Goal: Task Accomplishment & Management: Use online tool/utility

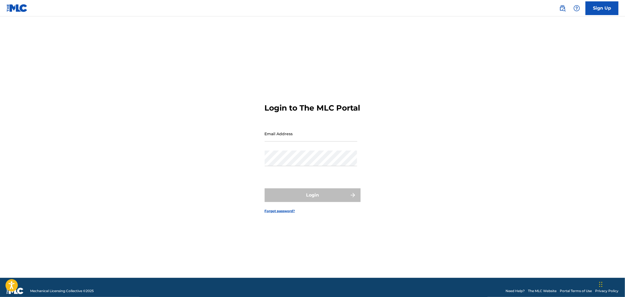
click at [264, 134] on div "Login to The MLC Portal Email Address Password Login Forgot password?" at bounding box center [313, 154] width 384 height 248
click at [277, 140] on input "Email Address" at bounding box center [311, 134] width 93 height 16
type input "[EMAIL_ADDRESS][DOMAIN_NAME]"
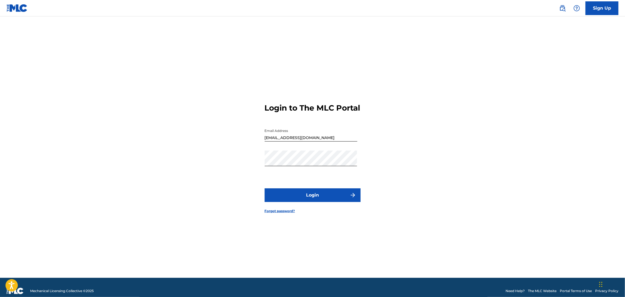
click at [309, 200] on button "Login" at bounding box center [313, 196] width 96 height 14
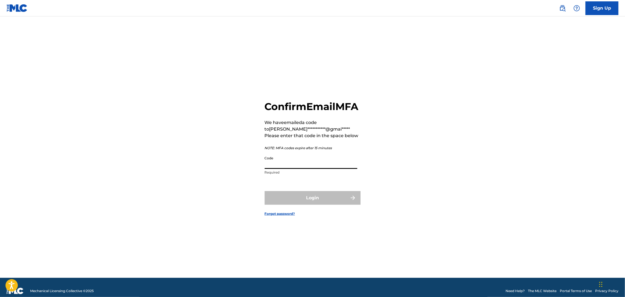
click at [298, 169] on input "Code" at bounding box center [311, 161] width 93 height 16
type input "863768"
drag, startPoint x: 307, startPoint y: 199, endPoint x: 314, endPoint y: 203, distance: 7.4
click at [314, 203] on button "Login" at bounding box center [313, 198] width 96 height 14
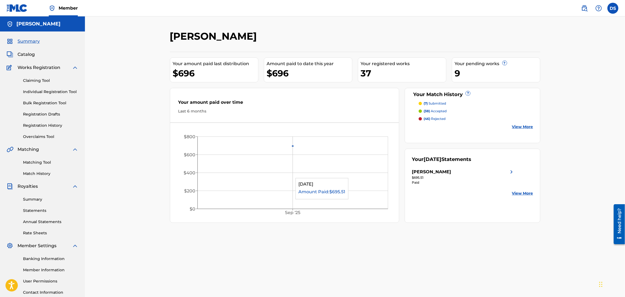
drag, startPoint x: 312, startPoint y: 203, endPoint x: 569, endPoint y: 109, distance: 274.2
click at [569, 109] on div "David A. Smith Your amount paid last distribution $696 Amount paid to date this…" at bounding box center [355, 164] width 540 height 297
click at [435, 111] on p "(38) accepted" at bounding box center [435, 111] width 23 height 5
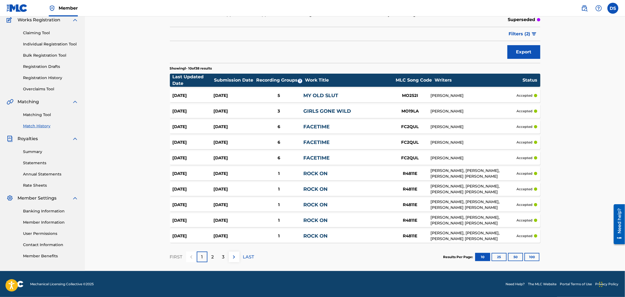
scroll to position [48, 0]
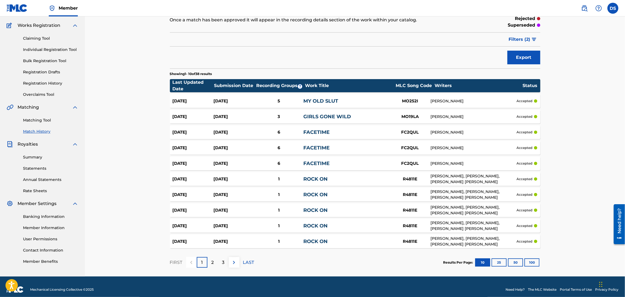
scroll to position [48, 0]
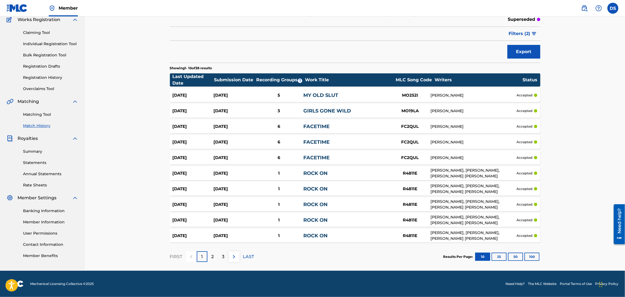
click at [223, 256] on p "3" at bounding box center [223, 257] width 2 height 7
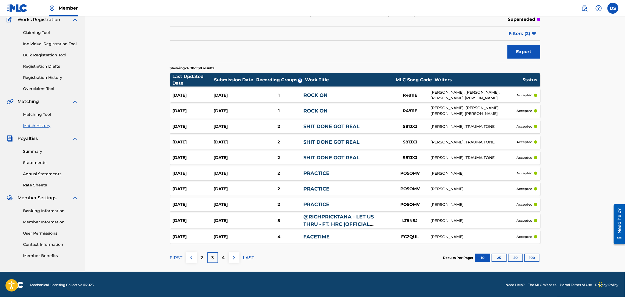
click at [222, 258] on p "4" at bounding box center [223, 258] width 3 height 7
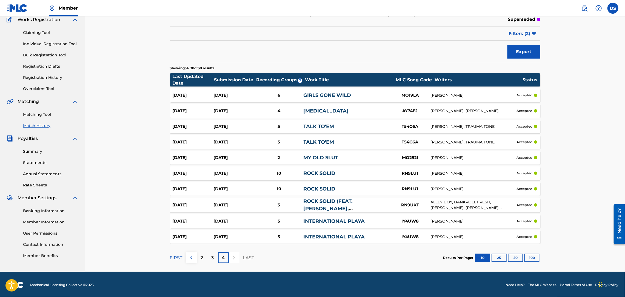
click at [279, 188] on div "10" at bounding box center [278, 189] width 49 height 6
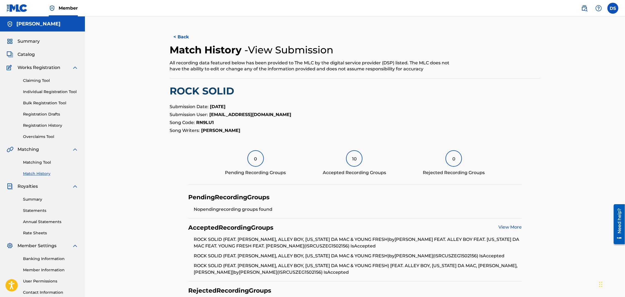
click at [512, 226] on link "View More" at bounding box center [509, 227] width 23 height 5
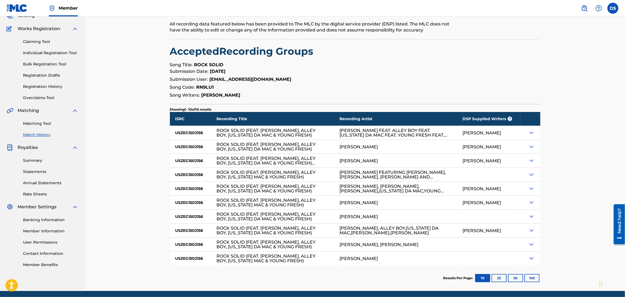
scroll to position [59, 0]
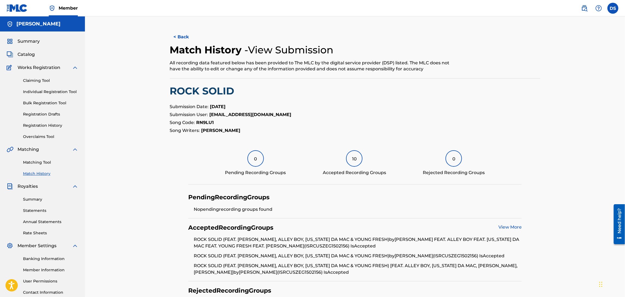
click at [194, 36] on button "< Back" at bounding box center [186, 37] width 33 height 14
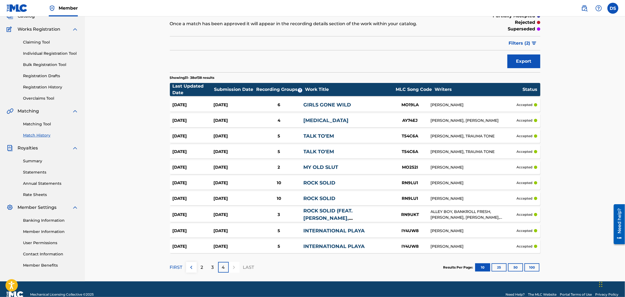
scroll to position [49, 0]
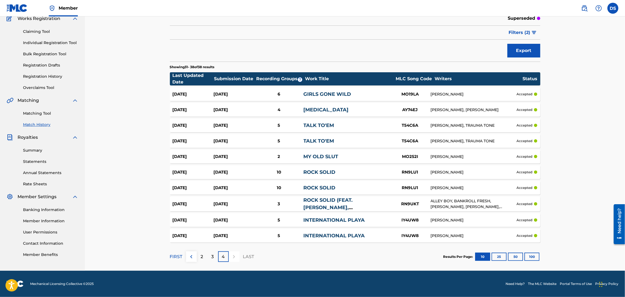
click at [213, 257] on p "3" at bounding box center [213, 257] width 2 height 7
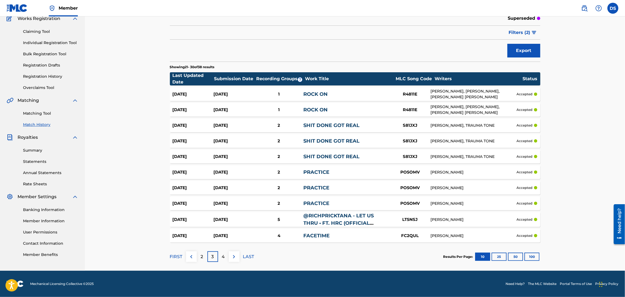
click at [201, 254] on p "2" at bounding box center [202, 257] width 2 height 7
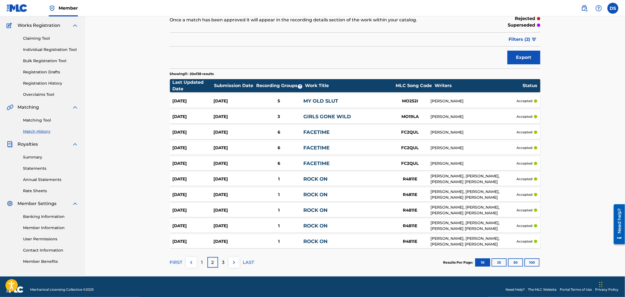
scroll to position [48, 0]
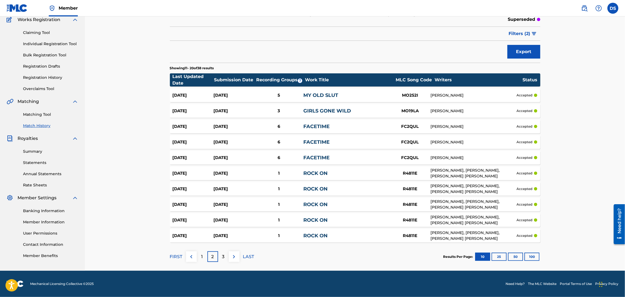
click at [303, 110] on div "3" at bounding box center [278, 111] width 49 height 6
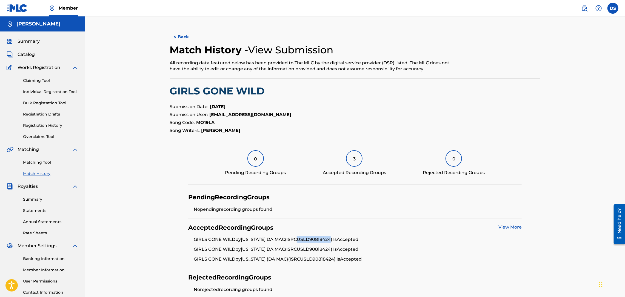
drag, startPoint x: 302, startPoint y: 239, endPoint x: 335, endPoint y: 238, distance: 32.9
click at [335, 238] on li "GIRLS GONE WILD by MONTANA DA MAC (ISRC USLD90818424 ) Is Accepted" at bounding box center [358, 241] width 328 height 10
copy li "USLD90818424"
click at [39, 163] on link "Matching Tool" at bounding box center [50, 163] width 55 height 6
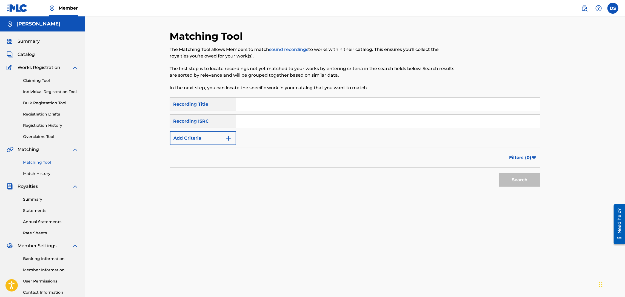
click at [240, 124] on input "Search Form" at bounding box center [388, 121] width 304 height 13
paste input "USLD90818424"
type input "USLD90818424"
click at [254, 105] on input "Search Form" at bounding box center [388, 104] width 304 height 13
type input "Girls Gone Wild"
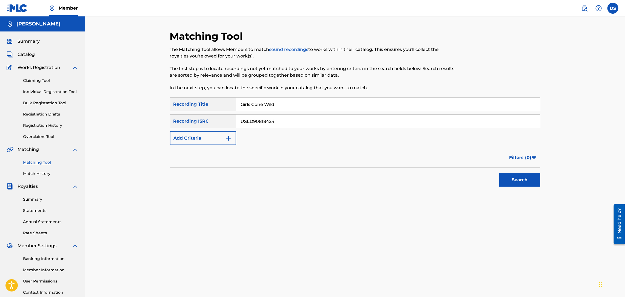
click at [524, 178] on button "Search" at bounding box center [519, 180] width 41 height 14
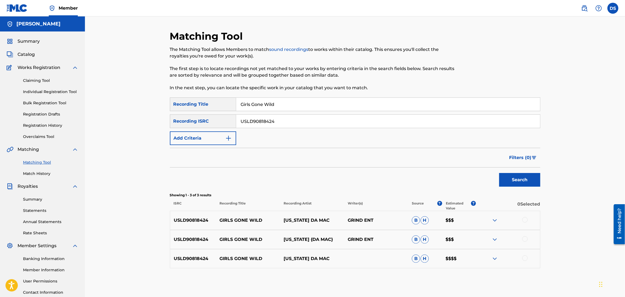
click at [523, 220] on div at bounding box center [524, 219] width 5 height 5
click at [524, 239] on div at bounding box center [524, 238] width 5 height 5
click at [524, 257] on div at bounding box center [524, 258] width 5 height 5
click at [395, 251] on button "Match 3 Groups" at bounding box center [385, 253] width 61 height 14
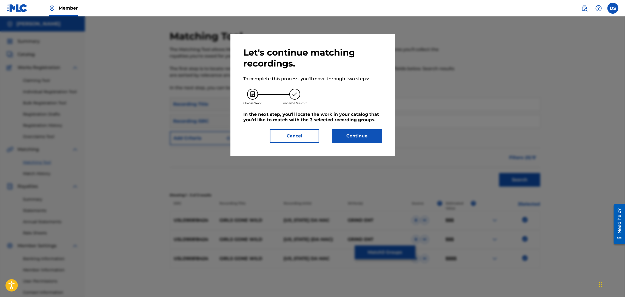
click at [357, 133] on button "Continue" at bounding box center [356, 136] width 49 height 14
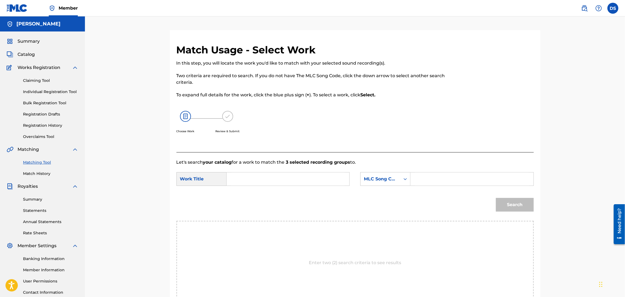
click at [257, 179] on input "Search Form" at bounding box center [287, 179] width 113 height 13
type input "GIRLS GONE WILD"
click at [403, 179] on icon "Search Form" at bounding box center [405, 178] width 5 height 5
click at [381, 193] on div "Writer Name" at bounding box center [386, 193] width 50 height 14
click at [422, 178] on input "Search Form" at bounding box center [471, 179] width 113 height 13
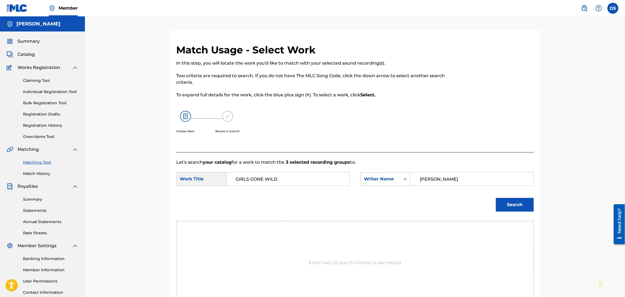
type input "DAVID SMITH"
click at [515, 205] on button "Search" at bounding box center [515, 205] width 38 height 14
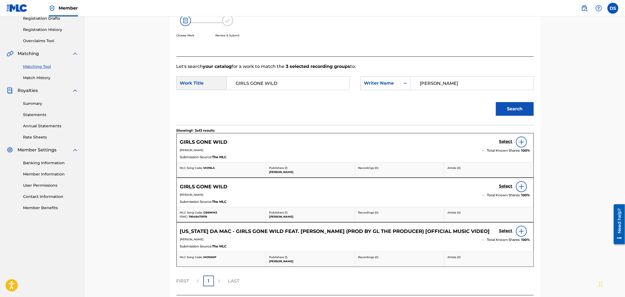
scroll to position [132, 0]
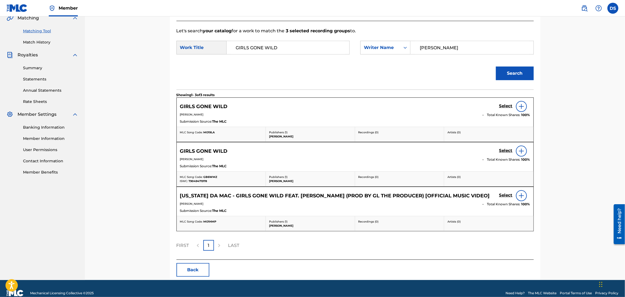
click at [507, 106] on h5 "Select" at bounding box center [505, 106] width 13 height 5
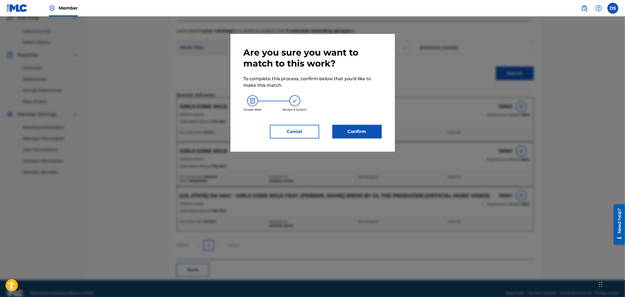
click at [366, 130] on button "Confirm" at bounding box center [356, 132] width 49 height 14
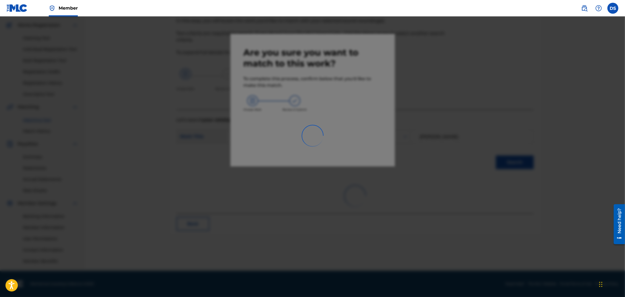
scroll to position [42, 0]
click at [366, 130] on div at bounding box center [312, 164] width 625 height 297
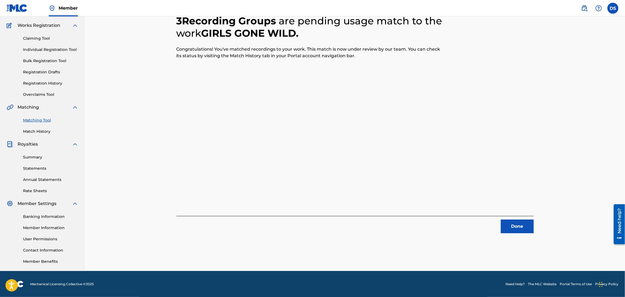
click at [516, 226] on button "Done" at bounding box center [517, 227] width 33 height 14
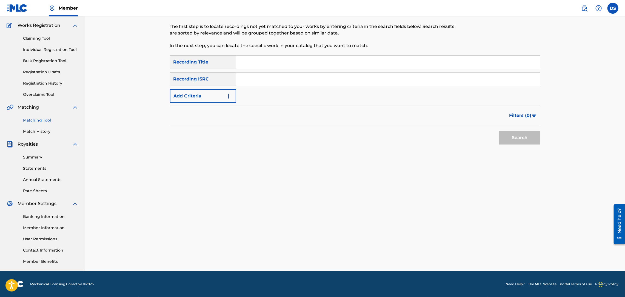
click at [264, 61] on input "Search Form" at bounding box center [388, 62] width 304 height 13
type input "Kickin My P"
click at [242, 79] on input "Search Form" at bounding box center [388, 79] width 304 height 13
paste input "TCAFI2032408"
type input "TCAFI2032408"
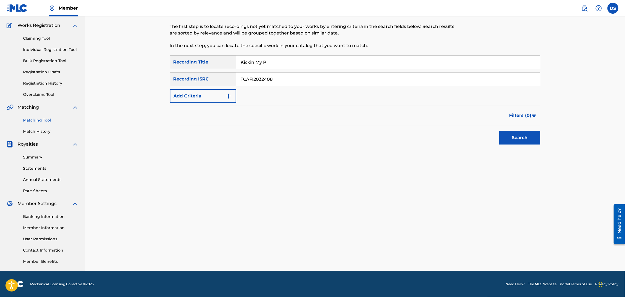
click at [513, 139] on button "Search" at bounding box center [519, 138] width 41 height 14
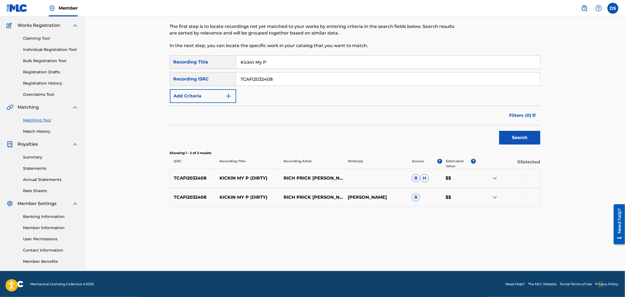
click at [525, 178] on div at bounding box center [524, 177] width 5 height 5
click at [525, 198] on div at bounding box center [524, 196] width 5 height 5
click at [397, 255] on button "Match 2 Groups" at bounding box center [385, 253] width 61 height 14
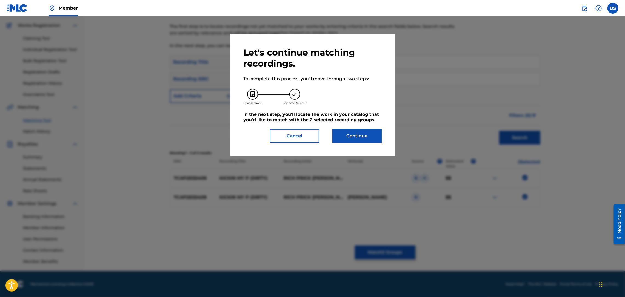
click at [369, 139] on button "Continue" at bounding box center [356, 136] width 49 height 14
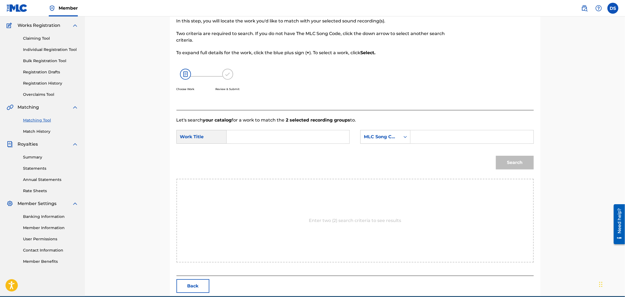
click at [280, 133] on input "Search Form" at bounding box center [287, 136] width 113 height 13
type input "KICKIN MY P (DIRTY)"
click at [404, 136] on icon "Search Form" at bounding box center [405, 136] width 5 height 5
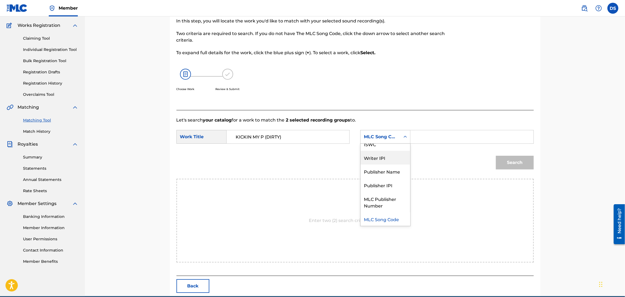
scroll to position [0, 0]
click at [391, 151] on div "Writer Name" at bounding box center [386, 151] width 50 height 14
click at [416, 135] on input "Search Form" at bounding box center [471, 136] width 113 height 13
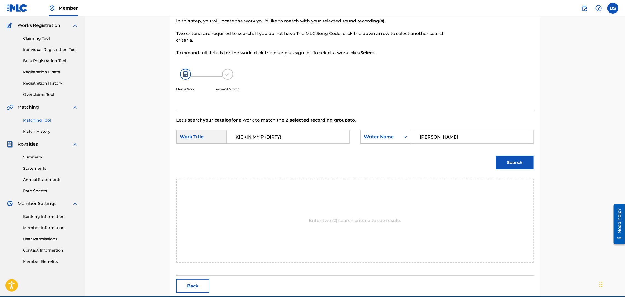
type input "DAVID SMITH"
click at [510, 167] on button "Search" at bounding box center [515, 163] width 38 height 14
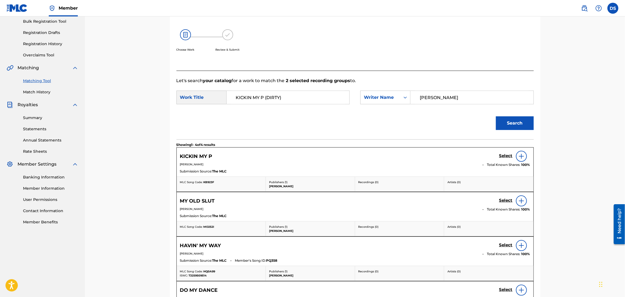
scroll to position [55, 0]
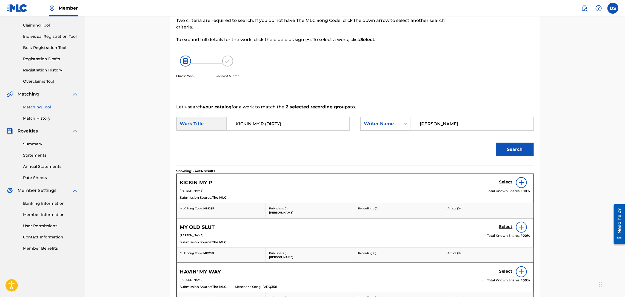
click at [506, 182] on h5 "Select" at bounding box center [505, 182] width 13 height 5
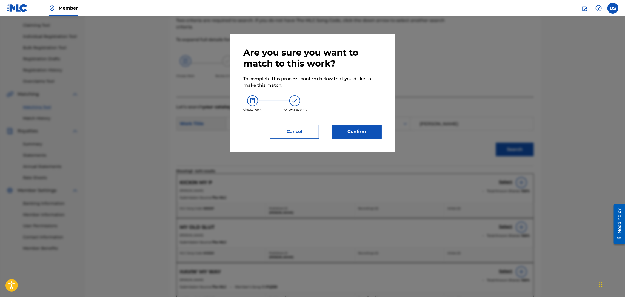
click at [356, 133] on button "Confirm" at bounding box center [356, 132] width 49 height 14
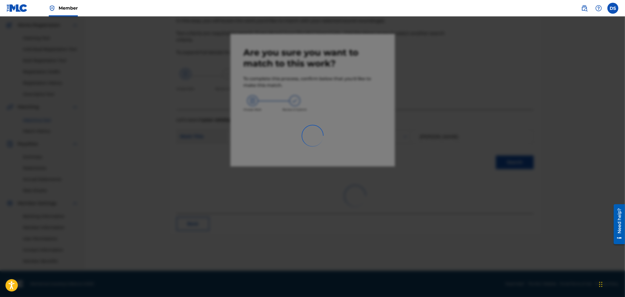
scroll to position [42, 0]
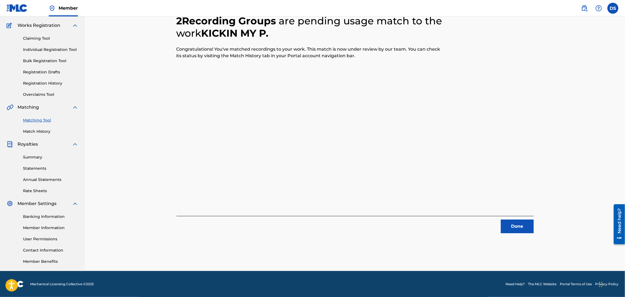
click at [507, 228] on button "Done" at bounding box center [517, 227] width 33 height 14
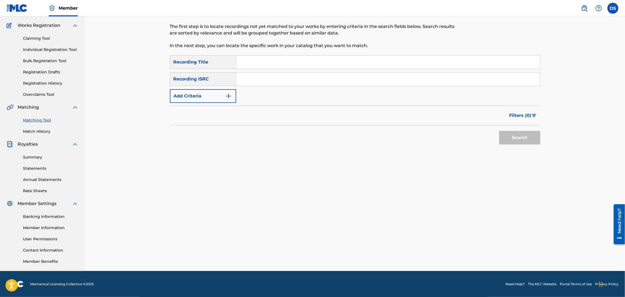
click at [238, 60] on input "Search Form" at bounding box center [388, 62] width 304 height 13
type input "HAVIN' MY WAY"
click at [255, 78] on input "Search Form" at bounding box center [388, 79] width 304 height 13
paste input "QZNMX2156824"
type input "QZNMX2156824"
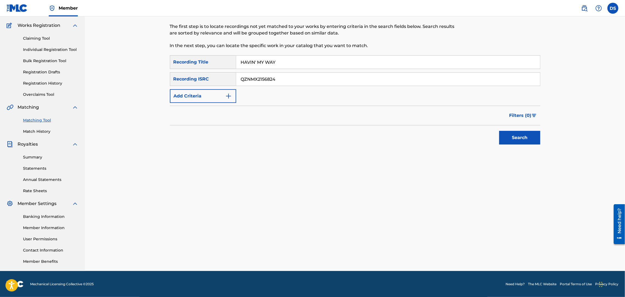
click at [513, 138] on button "Search" at bounding box center [519, 138] width 41 height 14
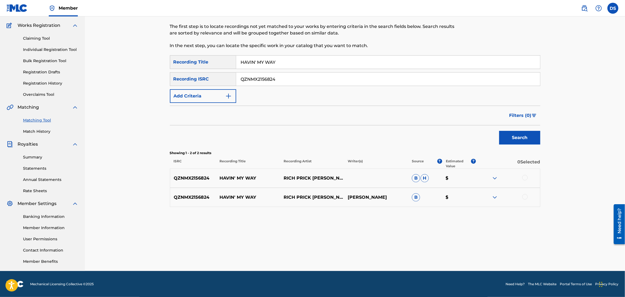
click at [523, 178] on div at bounding box center [524, 177] width 5 height 5
click at [524, 198] on div at bounding box center [524, 196] width 5 height 5
click at [389, 249] on button "Match 2 Groups" at bounding box center [385, 253] width 61 height 14
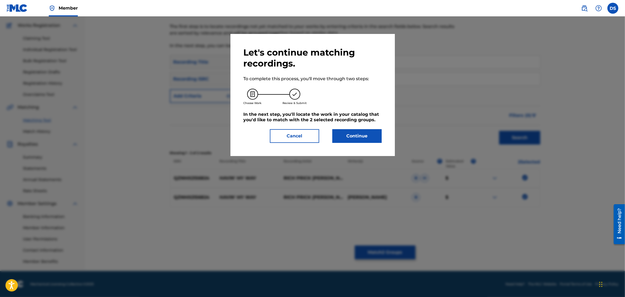
click at [354, 134] on button "Continue" at bounding box center [356, 136] width 49 height 14
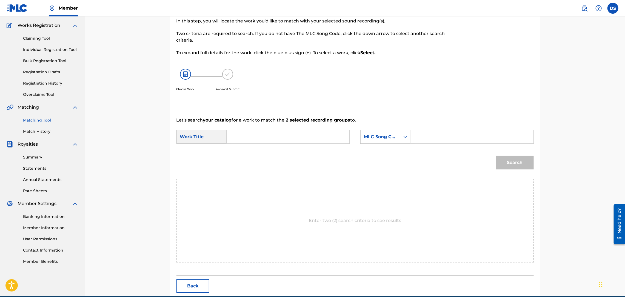
click at [280, 137] on input "Search Form" at bounding box center [287, 136] width 113 height 13
click at [250, 156] on span "in' my way" at bounding box center [247, 153] width 22 height 12
type input "havin' my way"
click at [420, 137] on input "Search Form" at bounding box center [471, 136] width 113 height 13
click at [403, 136] on icon "Search Form" at bounding box center [405, 136] width 5 height 5
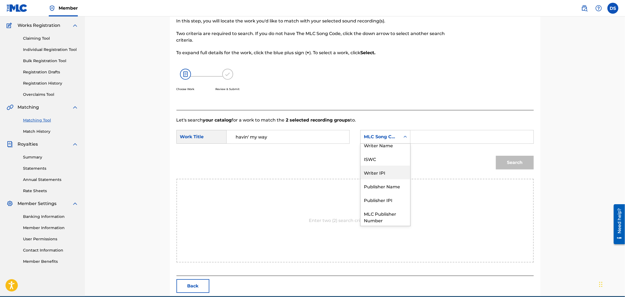
scroll to position [0, 0]
click at [373, 150] on div "Writer Name" at bounding box center [386, 151] width 50 height 14
click at [421, 136] on input "Search Form" at bounding box center [471, 136] width 113 height 13
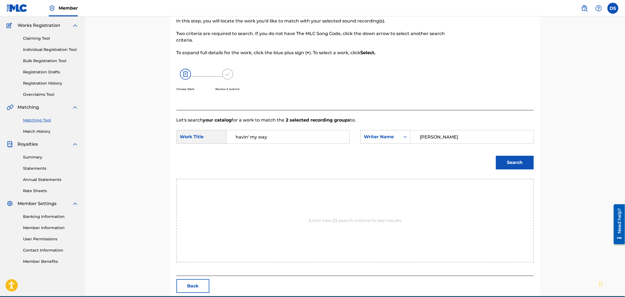
type input "DAVID SMITH"
click at [514, 167] on button "Search" at bounding box center [515, 163] width 38 height 14
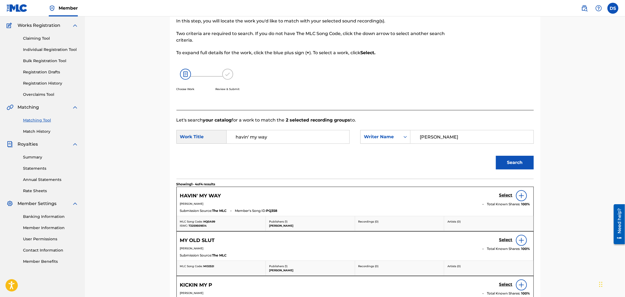
click at [503, 195] on h5 "Select" at bounding box center [505, 195] width 13 height 5
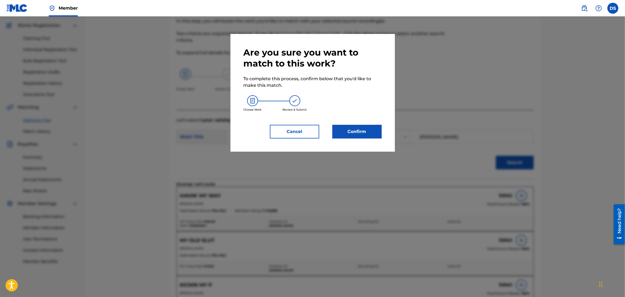
click at [356, 129] on button "Confirm" at bounding box center [356, 132] width 49 height 14
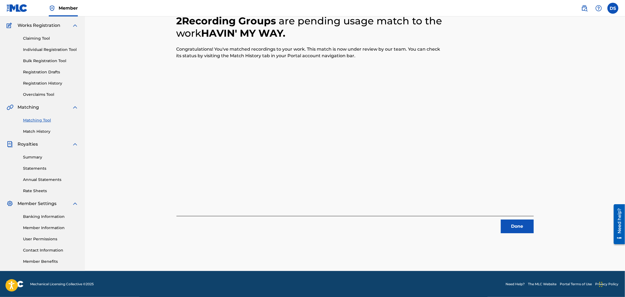
click at [513, 226] on button "Done" at bounding box center [517, 227] width 33 height 14
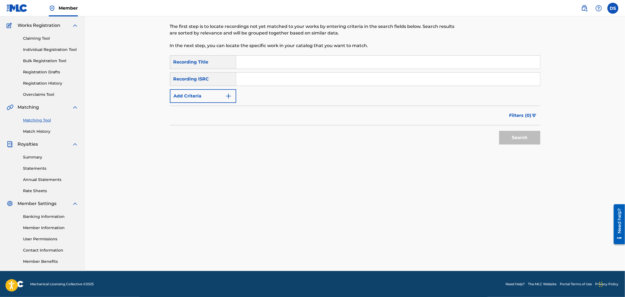
click at [245, 60] on input "Search Form" at bounding box center [388, 62] width 304 height 13
click at [244, 76] on input "Search Form" at bounding box center [388, 79] width 304 height 13
paste input "QZNMT2144505"
type input "QZNMT2144505"
click at [266, 63] on input "Search Form" at bounding box center [388, 62] width 304 height 13
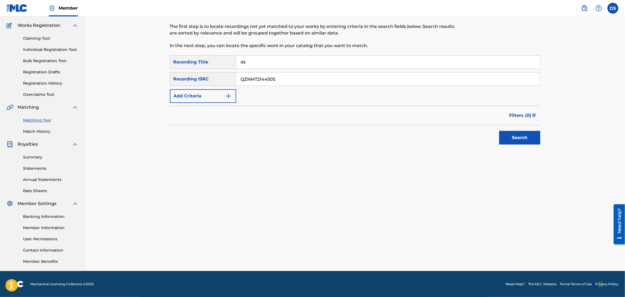
type input "International Playa"
click at [519, 136] on button "Search" at bounding box center [519, 138] width 41 height 14
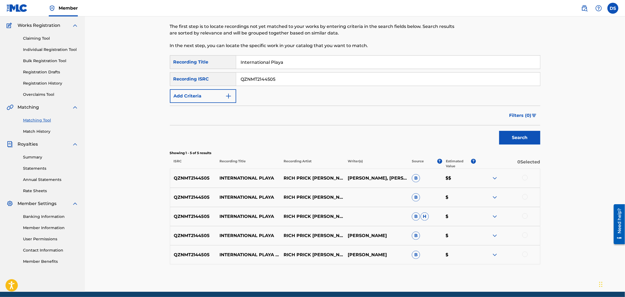
click at [524, 178] on div at bounding box center [524, 177] width 5 height 5
click at [526, 199] on div at bounding box center [524, 196] width 5 height 5
click at [524, 218] on div at bounding box center [524, 215] width 5 height 5
click at [525, 236] on div at bounding box center [524, 235] width 5 height 5
click at [523, 257] on div at bounding box center [524, 254] width 5 height 5
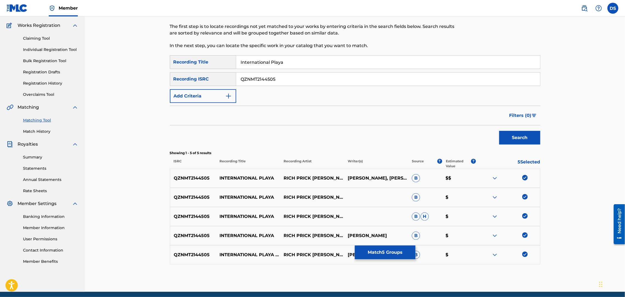
click at [385, 252] on button "Match 5 Groups" at bounding box center [385, 253] width 61 height 14
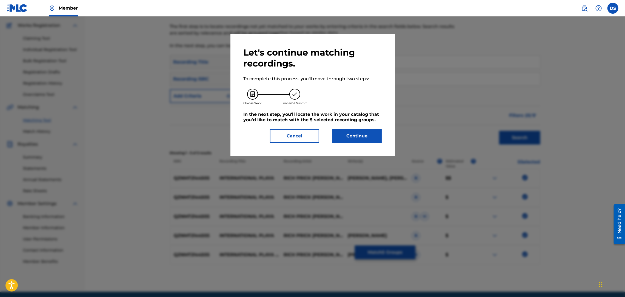
click at [353, 133] on button "Continue" at bounding box center [356, 136] width 49 height 14
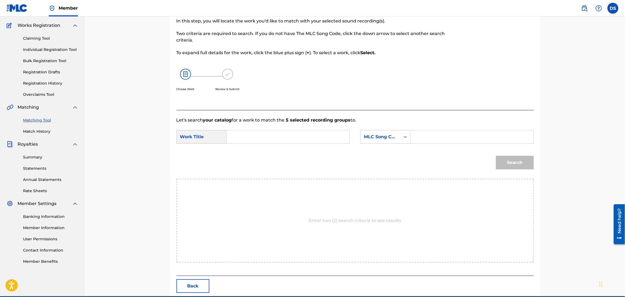
click at [262, 139] on input "Search Form" at bounding box center [287, 136] width 113 height 13
click at [252, 155] on div "inter national playa" at bounding box center [246, 152] width 31 height 16
type input "international playa"
click at [421, 137] on input "Search Form" at bounding box center [471, 136] width 113 height 13
click at [403, 135] on icon "Search Form" at bounding box center [405, 136] width 5 height 5
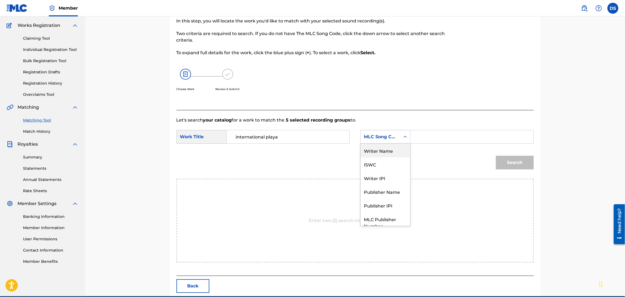
click at [388, 146] on div "Writer Name" at bounding box center [386, 151] width 50 height 14
click at [422, 139] on input "Search Form" at bounding box center [471, 136] width 113 height 13
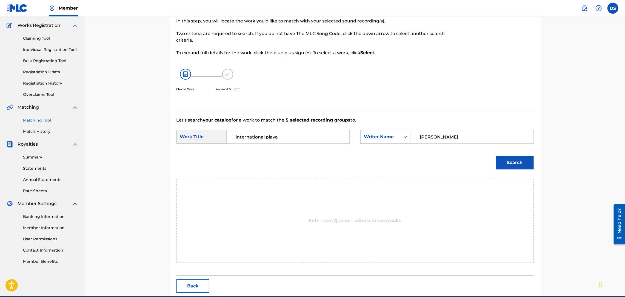
type input "DAVID SMITH"
click at [521, 159] on button "Search" at bounding box center [515, 163] width 38 height 14
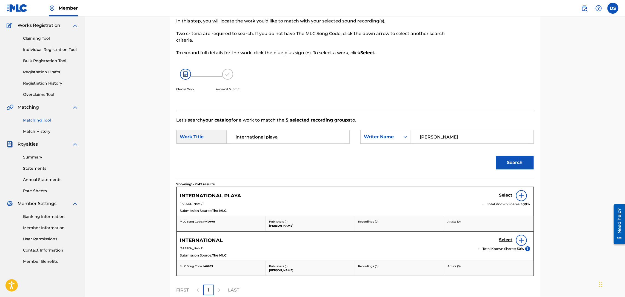
click at [504, 195] on h5 "Select" at bounding box center [505, 195] width 13 height 5
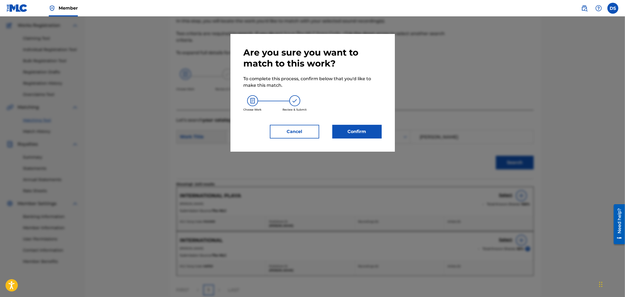
click at [362, 134] on button "Confirm" at bounding box center [356, 132] width 49 height 14
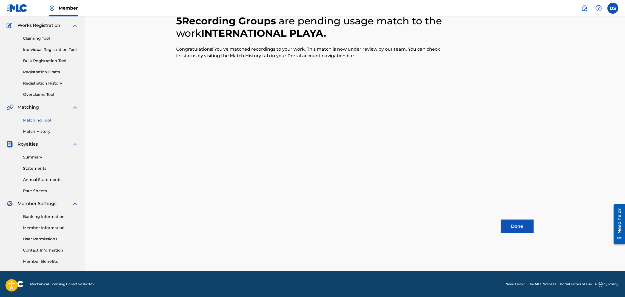
click at [512, 228] on button "Done" at bounding box center [517, 227] width 33 height 14
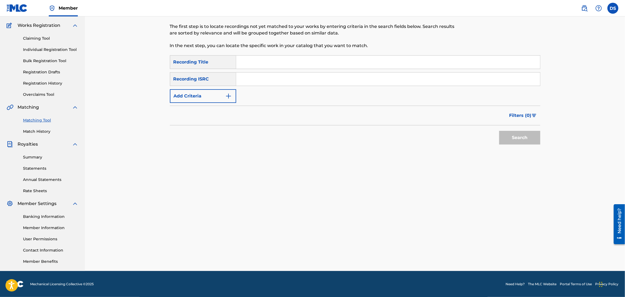
click at [42, 131] on link "Match History" at bounding box center [50, 132] width 55 height 6
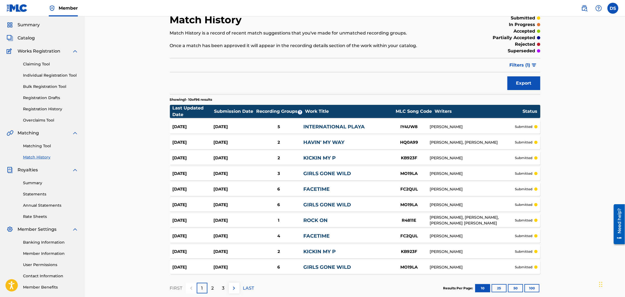
scroll to position [33, 0]
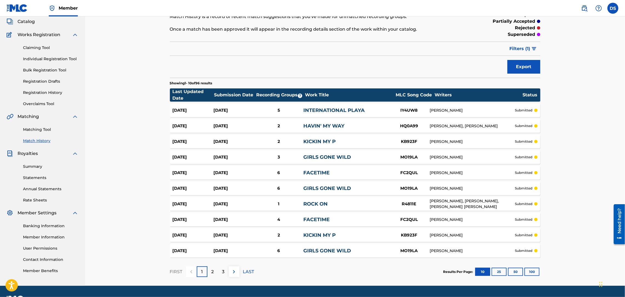
click at [25, 21] on span "Catalog" at bounding box center [26, 21] width 17 height 7
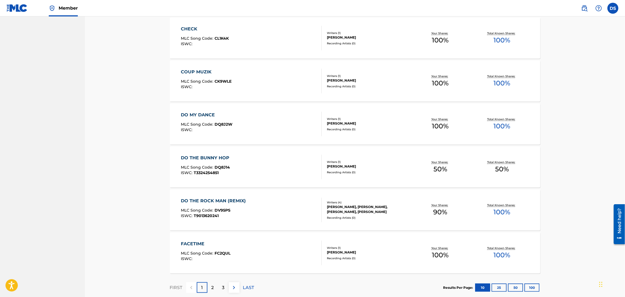
scroll to position [330, 0]
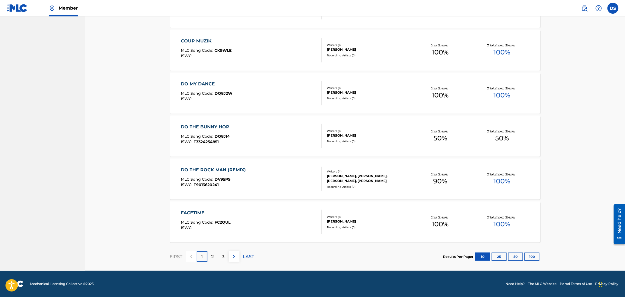
click at [248, 257] on p "LAST" at bounding box center [248, 257] width 11 height 7
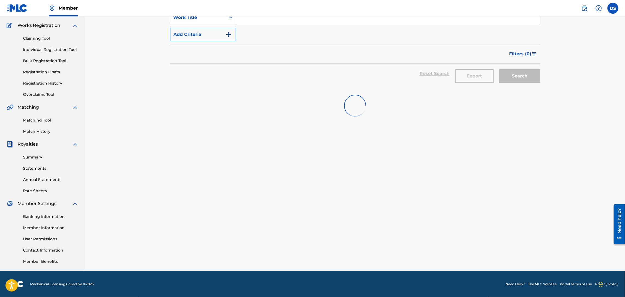
scroll to position [201, 0]
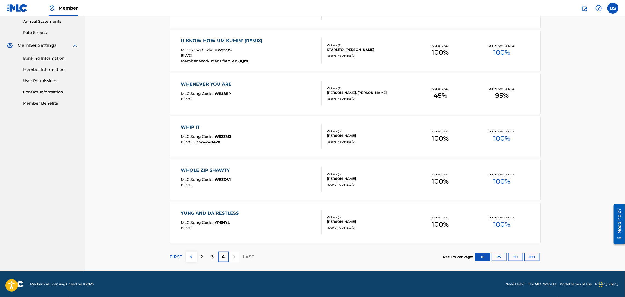
click at [184, 123] on div "WHIP IT MLC Song Code : W523MJ ISWC : T3324248428 Writers ( 1 ) DAVID A SMITH R…" at bounding box center [355, 136] width 370 height 41
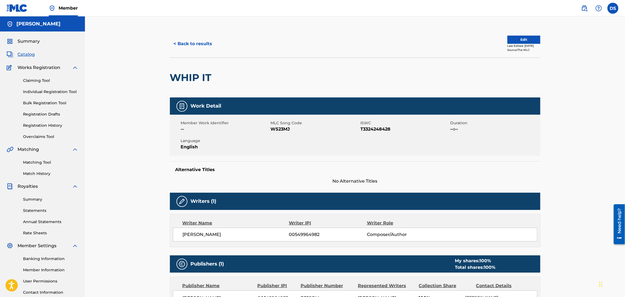
click at [38, 163] on link "Matching Tool" at bounding box center [50, 163] width 55 height 6
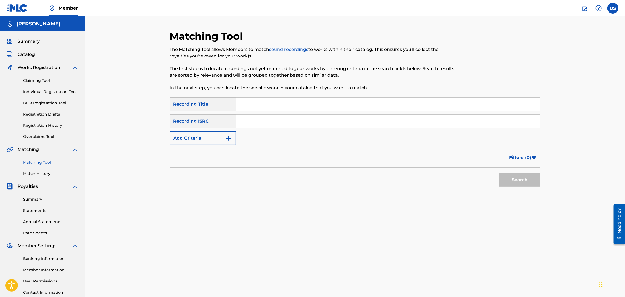
click at [253, 118] on input "Search Form" at bounding box center [388, 121] width 304 height 13
paste input "QZL382246806"
type input "QZL382246806"
click at [258, 104] on input "Search Form" at bounding box center [388, 104] width 304 height 13
type input "YOU GON' LEARN 2DAY"
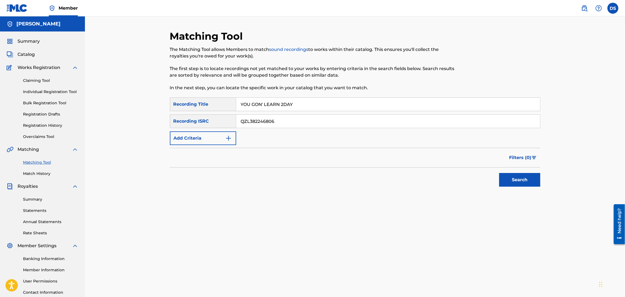
click at [513, 180] on button "Search" at bounding box center [519, 180] width 41 height 14
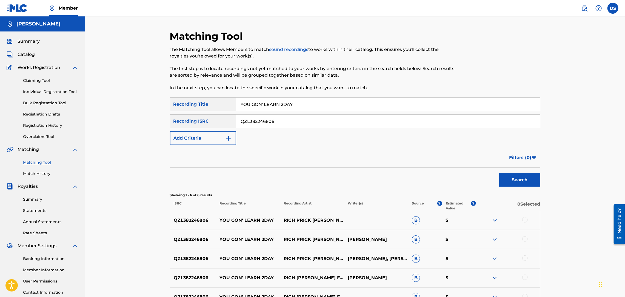
click at [524, 219] on div at bounding box center [524, 219] width 5 height 5
click at [525, 239] on div at bounding box center [524, 238] width 5 height 5
click at [525, 258] on div at bounding box center [524, 258] width 5 height 5
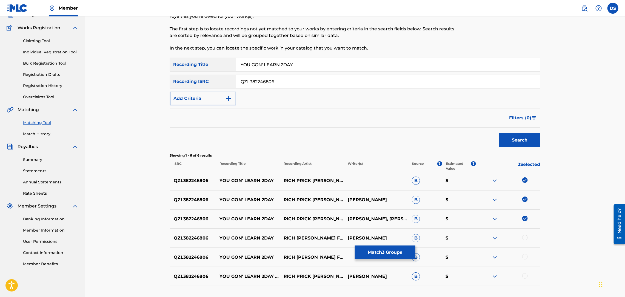
scroll to position [82, 0]
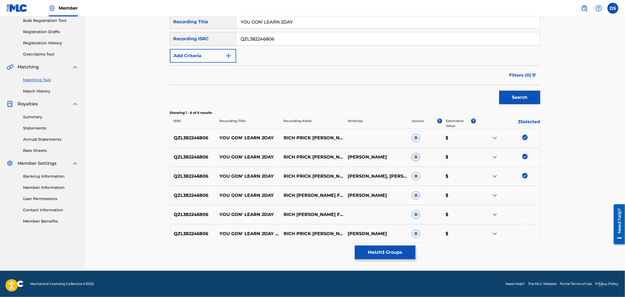
click at [524, 233] on div at bounding box center [524, 233] width 5 height 5
click at [525, 214] on div at bounding box center [524, 214] width 5 height 5
click at [525, 195] on div at bounding box center [524, 194] width 5 height 5
click at [385, 253] on button "Match 6 Groups" at bounding box center [385, 253] width 61 height 14
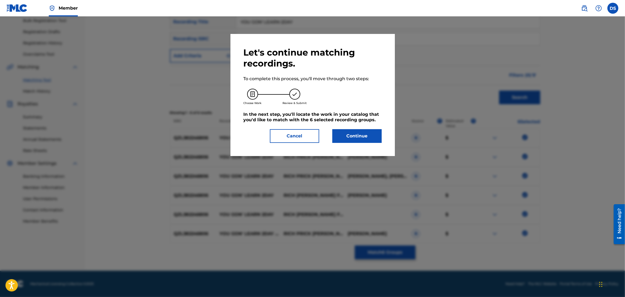
click at [362, 134] on button "Continue" at bounding box center [356, 136] width 49 height 14
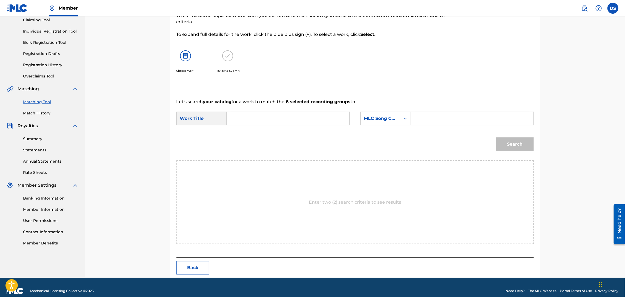
scroll to position [68, 0]
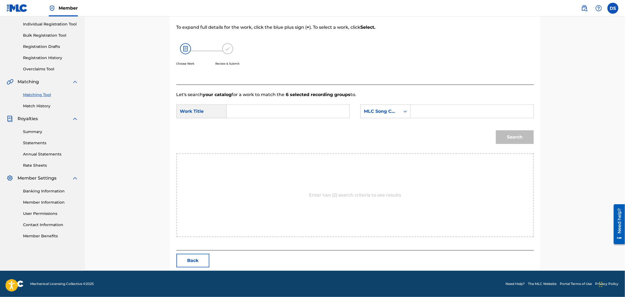
click at [282, 105] on input "Search Form" at bounding box center [287, 111] width 113 height 13
type input "YOU GON' LEARN 2DAY"
click at [403, 110] on icon "Search Form" at bounding box center [405, 111] width 5 height 5
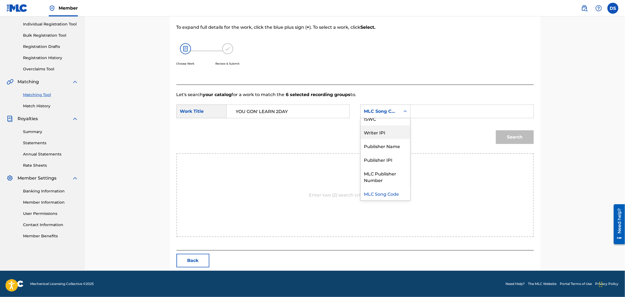
scroll to position [0, 0]
click at [389, 126] on div "Writer Name" at bounding box center [386, 125] width 50 height 14
click at [417, 112] on input "Search Form" at bounding box center [471, 111] width 113 height 13
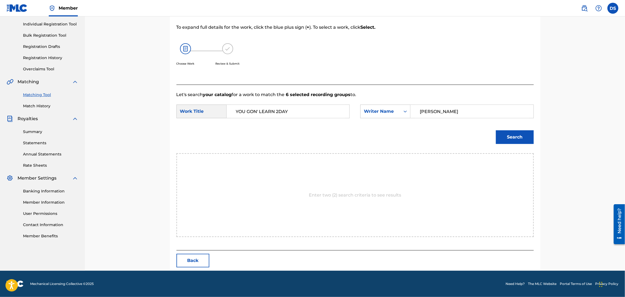
type input "DAVID SMITH"
click at [503, 143] on button "Search" at bounding box center [515, 137] width 38 height 14
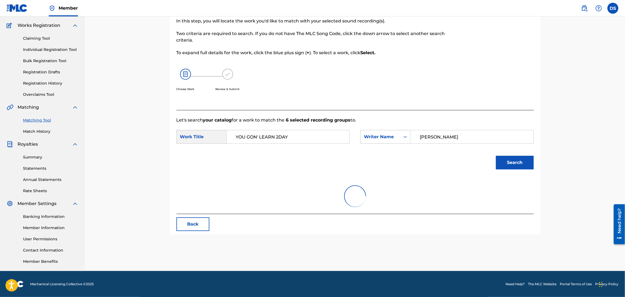
scroll to position [52, 0]
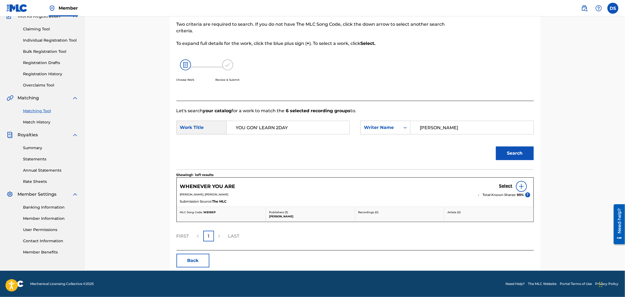
click at [68, 24] on div "Claiming Tool Individual Registration Tool Bulk Registration Tool Registration …" at bounding box center [43, 53] width 72 height 69
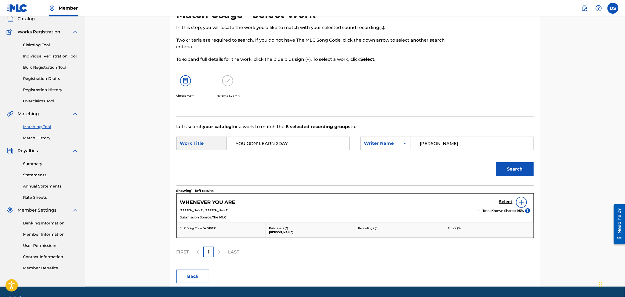
scroll to position [0, 0]
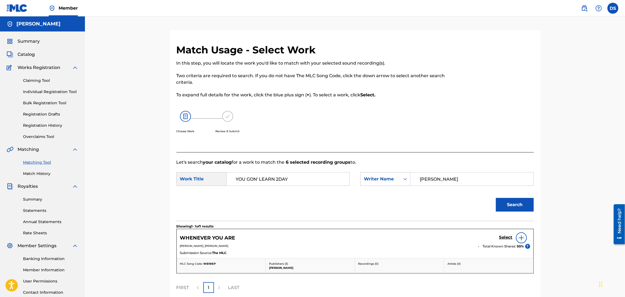
click at [25, 53] on span "Catalog" at bounding box center [26, 54] width 17 height 7
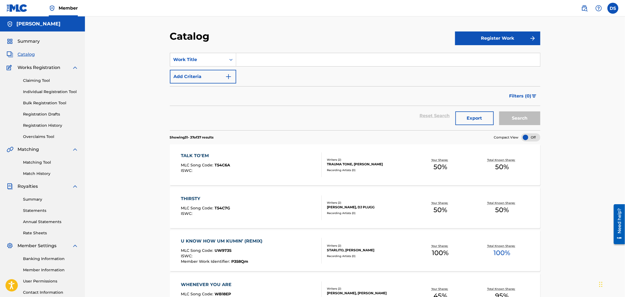
click at [196, 155] on div "TALK TO'EM" at bounding box center [205, 156] width 49 height 7
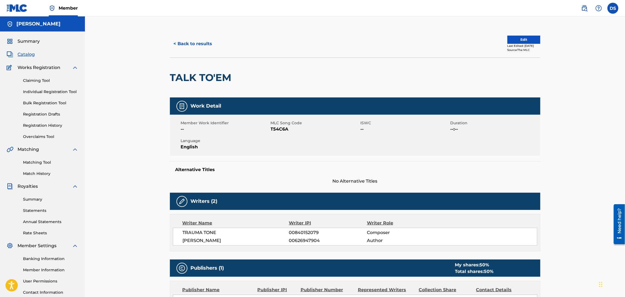
click at [190, 48] on button "< Back to results" at bounding box center [193, 44] width 46 height 14
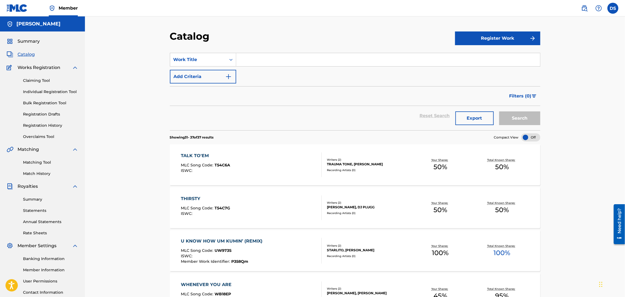
click at [32, 161] on link "Matching Tool" at bounding box center [50, 163] width 55 height 6
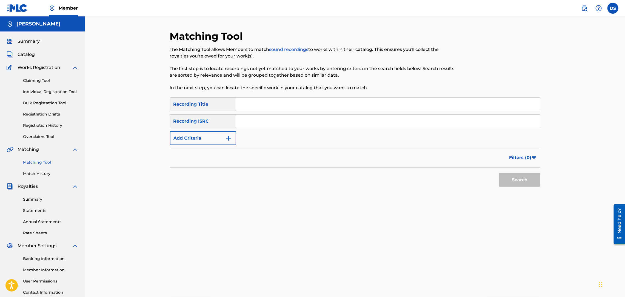
click at [250, 123] on input "Search Form" at bounding box center [388, 121] width 304 height 13
paste input "QZNWR2269554"
type input "QZNWR2269554"
click at [241, 110] on input "Search Form" at bounding box center [388, 104] width 304 height 13
type input "WAYBACH"
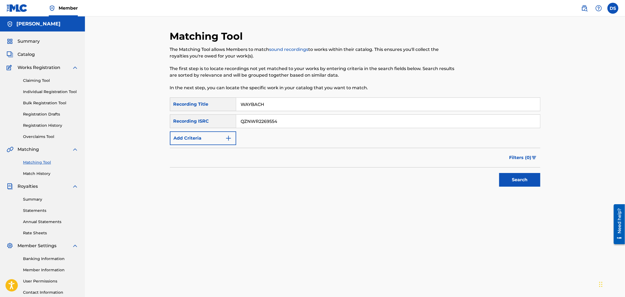
click at [524, 179] on button "Search" at bounding box center [519, 180] width 41 height 14
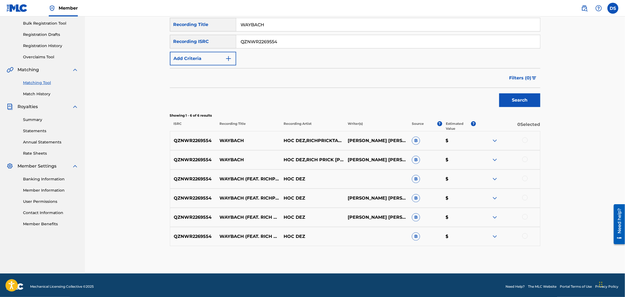
scroll to position [82, 0]
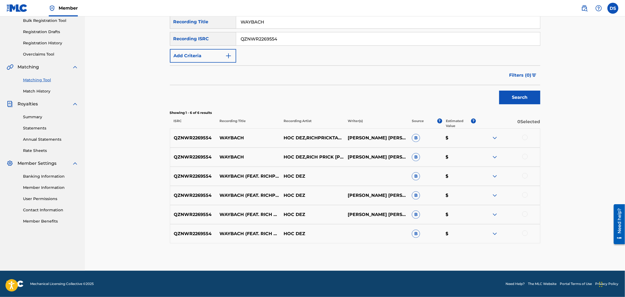
click at [524, 234] on div at bounding box center [524, 233] width 5 height 5
click at [525, 212] on div at bounding box center [524, 214] width 5 height 5
click at [524, 197] on div at bounding box center [524, 194] width 5 height 5
click at [524, 181] on div "QZNWR2269554 WAYBACH (FEAT. RICHPRICKTANA) HOC DEZ B $" at bounding box center [355, 176] width 370 height 19
click at [524, 180] on div "QZNWR2269554 WAYBACH (FEAT. RICHPRICKTANA) HOC DEZ B $" at bounding box center [355, 176] width 370 height 19
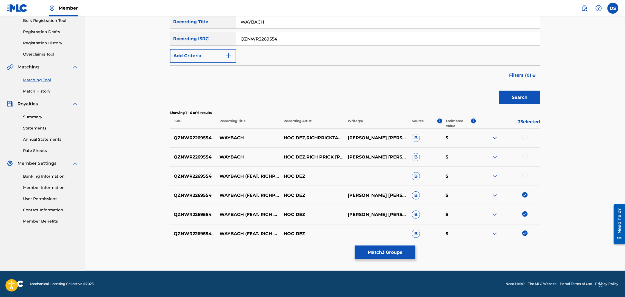
click at [524, 180] on div "QZNWR2269554 WAYBACH (FEAT. RICHPRICKTANA) HOC DEZ B $" at bounding box center [355, 176] width 370 height 19
click at [524, 173] on div at bounding box center [524, 175] width 5 height 5
click at [525, 157] on div at bounding box center [524, 156] width 5 height 5
click at [527, 138] on div at bounding box center [508, 138] width 64 height 7
click at [524, 137] on div at bounding box center [524, 137] width 5 height 5
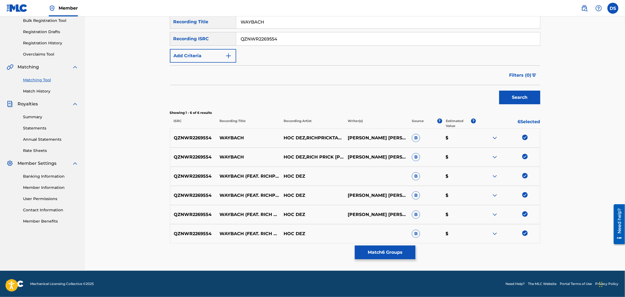
click at [387, 254] on button "Match 6 Groups" at bounding box center [385, 253] width 61 height 14
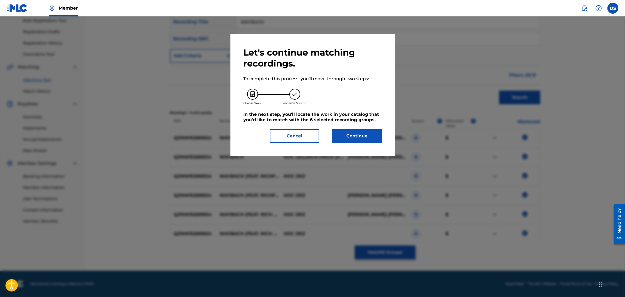
click at [351, 133] on button "Continue" at bounding box center [356, 136] width 49 height 14
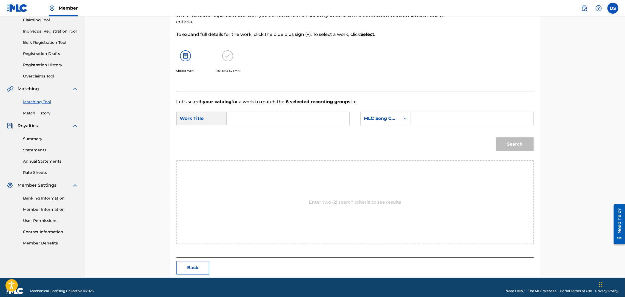
scroll to position [68, 0]
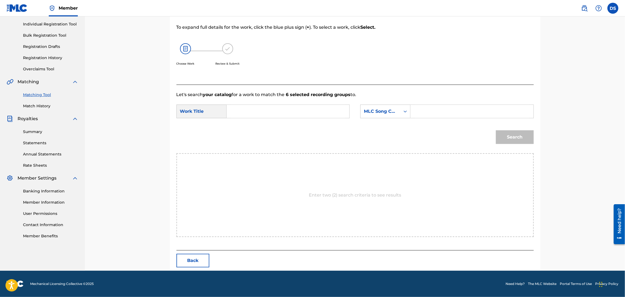
click at [261, 118] on input "Search Form" at bounding box center [287, 111] width 113 height 13
type input "WAYBACH"
click at [406, 110] on icon "Search Form" at bounding box center [405, 111] width 5 height 5
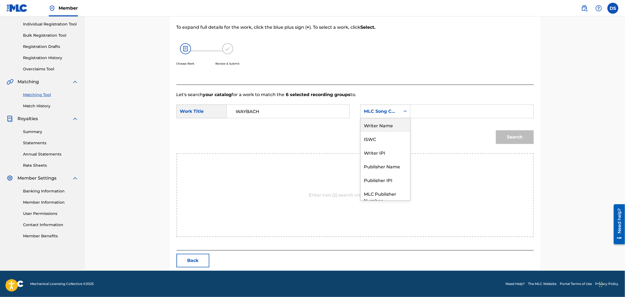
click at [379, 123] on div "Writer Name" at bounding box center [386, 125] width 50 height 14
click at [430, 116] on input "Search Form" at bounding box center [471, 111] width 113 height 13
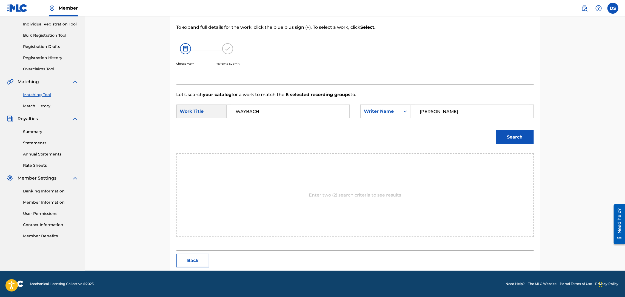
type input "DAVID SMITH"
click at [502, 139] on button "Search" at bounding box center [515, 137] width 38 height 14
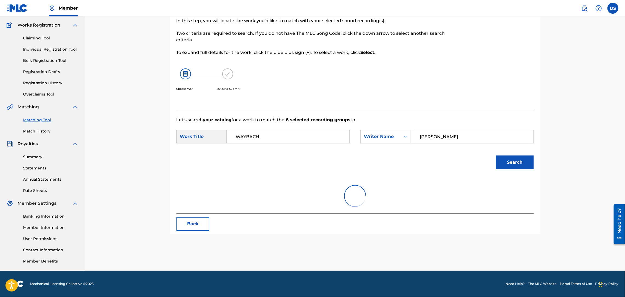
scroll to position [42, 0]
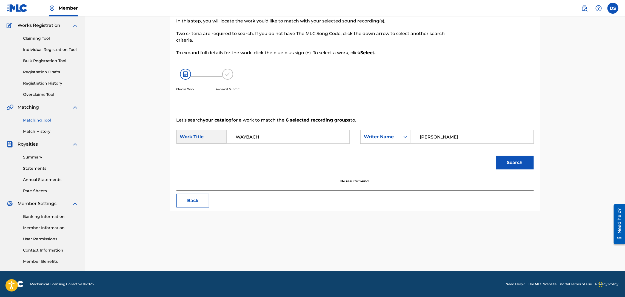
click at [39, 153] on div "Summary Statements Annual Statements Rate Sheets" at bounding box center [43, 171] width 72 height 46
click at [31, 131] on link "Match History" at bounding box center [50, 132] width 55 height 6
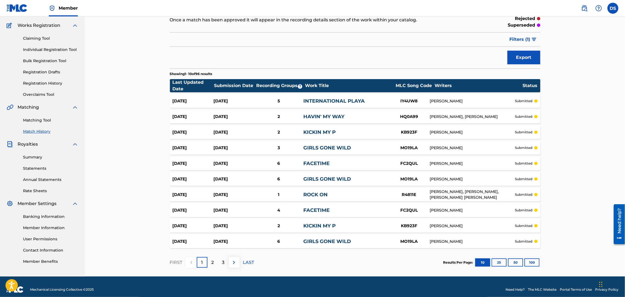
scroll to position [48, 0]
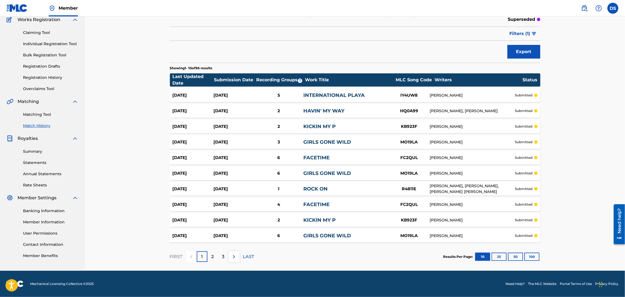
click at [212, 256] on p "2" at bounding box center [213, 257] width 2 height 7
click at [232, 256] on img at bounding box center [234, 257] width 7 height 7
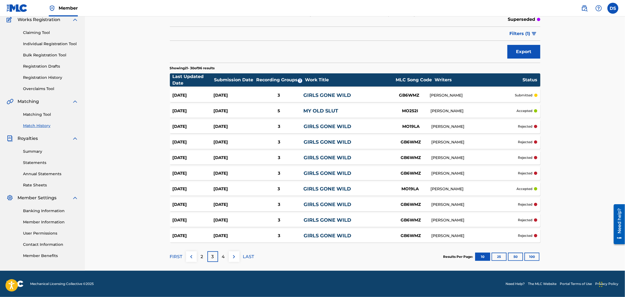
drag, startPoint x: 232, startPoint y: 256, endPoint x: 598, endPoint y: 111, distance: 393.7
click at [598, 111] on div "Match History Match History is a record of recent match suggestions that you've…" at bounding box center [355, 119] width 540 height 303
click at [33, 124] on link "Match History" at bounding box center [50, 126] width 55 height 6
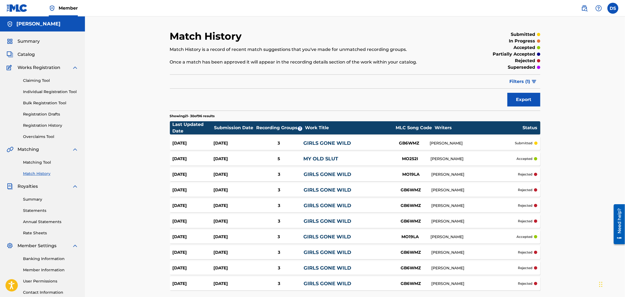
click at [35, 176] on link "Match History" at bounding box center [50, 174] width 55 height 6
click at [34, 172] on link "Match History" at bounding box center [50, 174] width 55 height 6
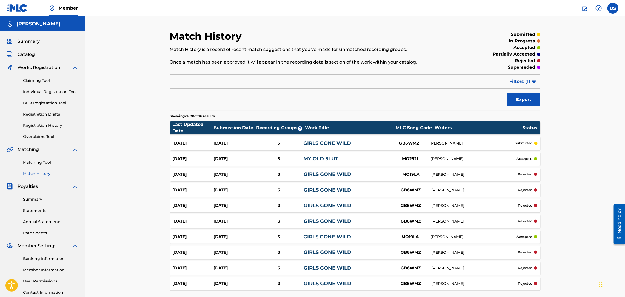
click at [24, 53] on span "Catalog" at bounding box center [26, 54] width 17 height 7
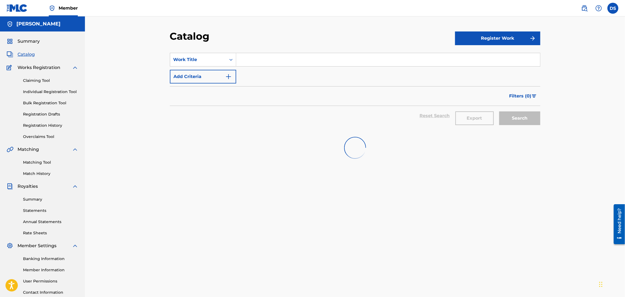
click at [24, 53] on span "Catalog" at bounding box center [26, 54] width 17 height 7
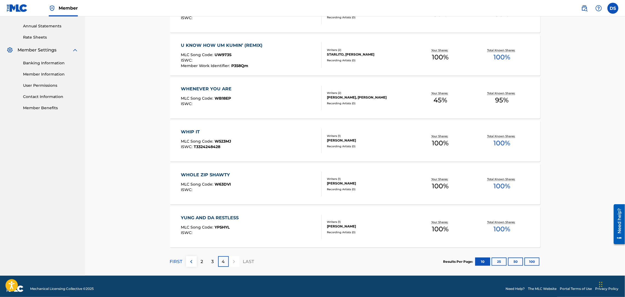
scroll to position [201, 0]
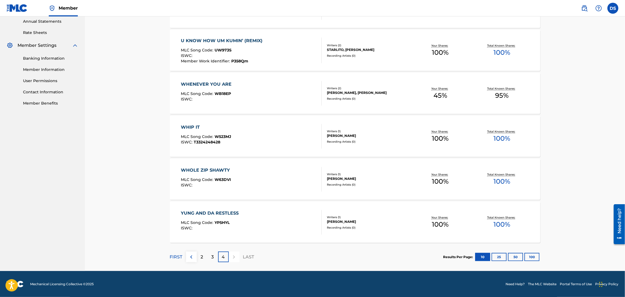
click at [70, 31] on link "Rate Sheets" at bounding box center [50, 33] width 55 height 6
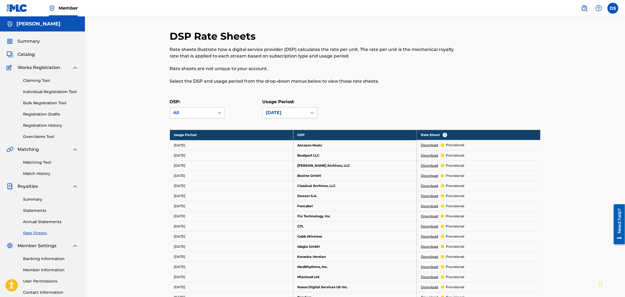
click at [36, 171] on link "Match History" at bounding box center [50, 174] width 55 height 6
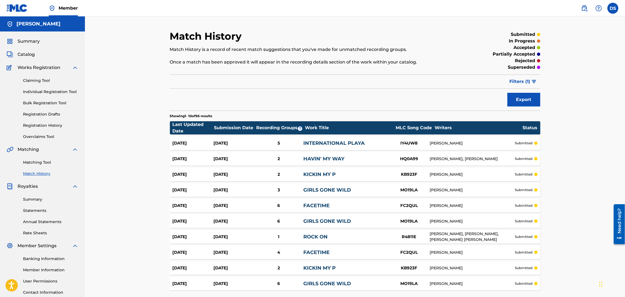
click at [34, 164] on link "Matching Tool" at bounding box center [50, 163] width 55 height 6
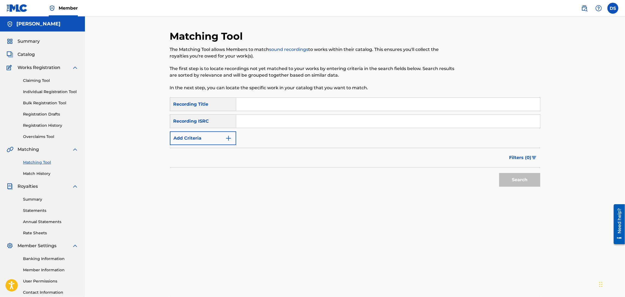
click at [247, 101] on input "Search Form" at bounding box center [388, 104] width 304 height 13
type input "Let Us Thru"
click at [282, 122] on input "Search Form" at bounding box center [388, 121] width 304 height 13
paste input "QZL382246796"
type input "QZL382246796"
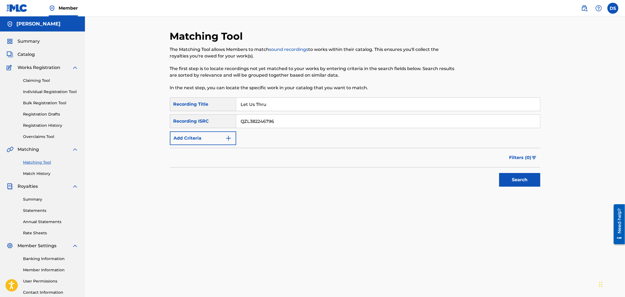
click at [518, 180] on button "Search" at bounding box center [519, 180] width 41 height 14
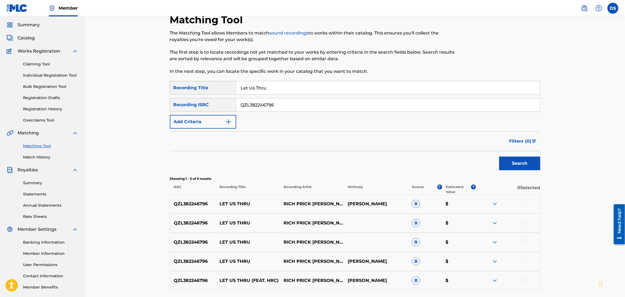
scroll to position [63, 0]
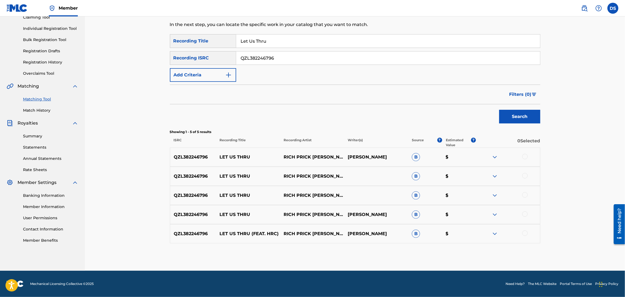
click at [523, 232] on div at bounding box center [524, 233] width 5 height 5
click at [526, 158] on div at bounding box center [524, 156] width 5 height 5
click at [524, 176] on div at bounding box center [524, 175] width 5 height 5
click at [524, 196] on div at bounding box center [524, 194] width 5 height 5
click at [525, 213] on div at bounding box center [524, 214] width 5 height 5
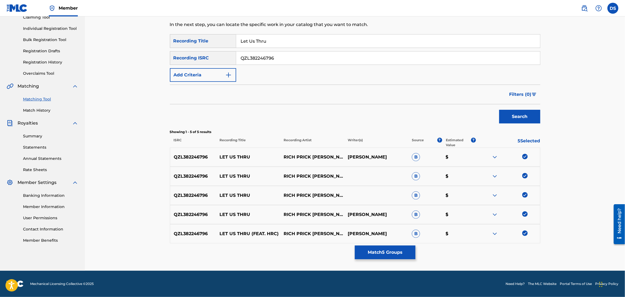
click at [392, 253] on button "Match 5 Groups" at bounding box center [385, 253] width 61 height 14
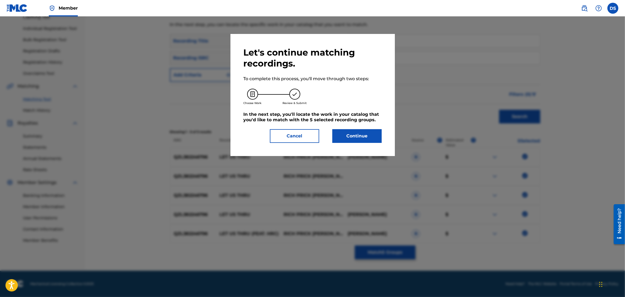
click at [351, 134] on button "Continue" at bounding box center [356, 136] width 49 height 14
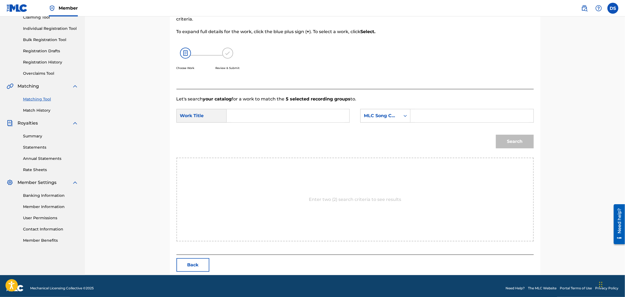
click at [252, 115] on input "Search Form" at bounding box center [287, 115] width 113 height 13
type input "LET US THRU"
click at [403, 115] on icon "Search Form" at bounding box center [405, 115] width 5 height 5
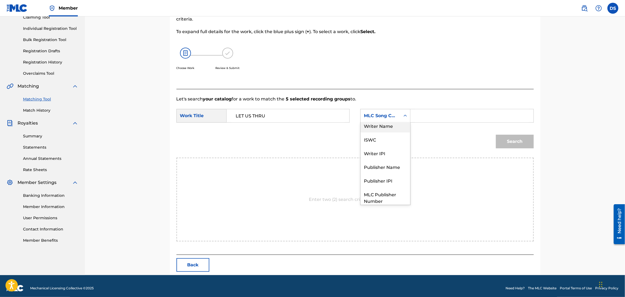
click at [381, 126] on div "Writer Name" at bounding box center [386, 126] width 50 height 14
click at [419, 116] on input "Search Form" at bounding box center [471, 115] width 113 height 13
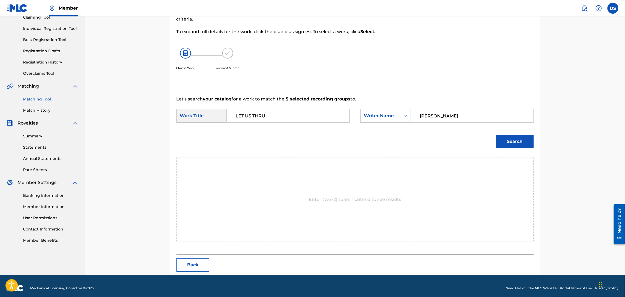
type input "DAVID SMITH"
click at [500, 140] on button "Search" at bounding box center [515, 142] width 38 height 14
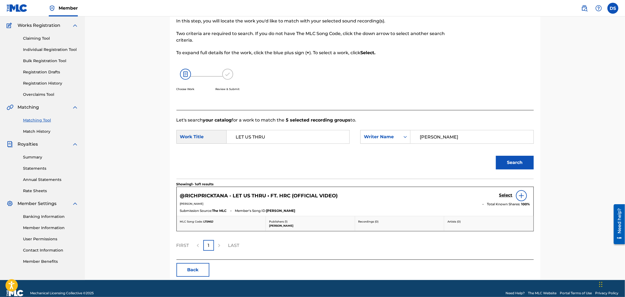
scroll to position [52, 0]
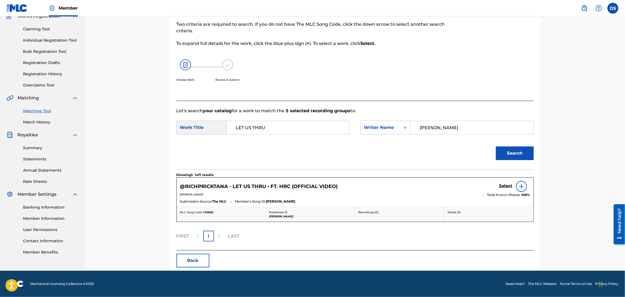
click at [503, 187] on h5 "Select" at bounding box center [505, 186] width 13 height 5
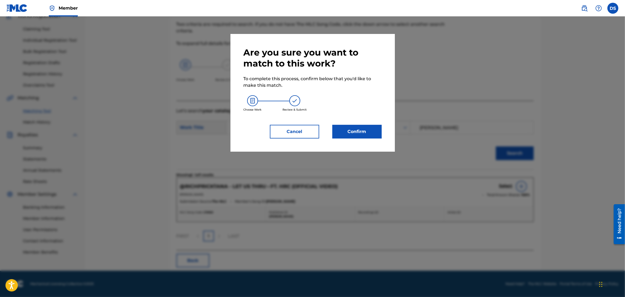
click at [362, 130] on button "Confirm" at bounding box center [356, 132] width 49 height 14
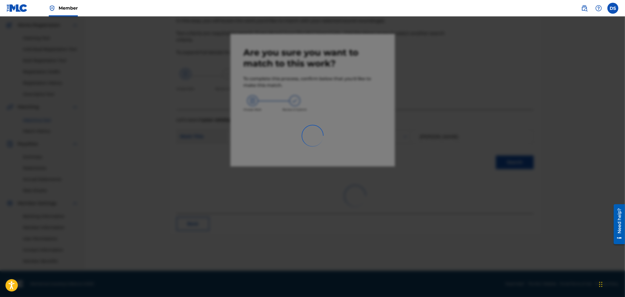
scroll to position [42, 0]
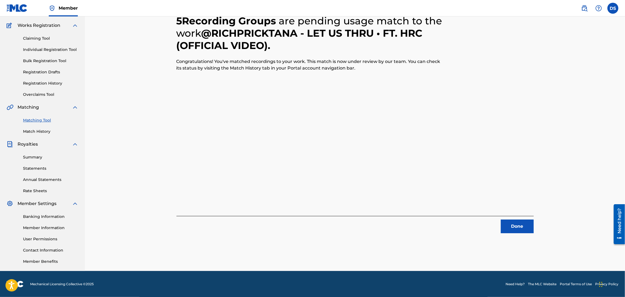
click at [516, 225] on button "Done" at bounding box center [517, 227] width 33 height 14
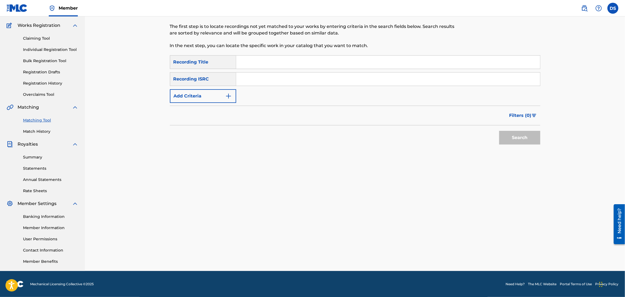
click at [255, 81] on input "Search Form" at bounding box center [388, 79] width 304 height 13
paste input "QZNMT2582189"
type input "QZNMT2582189"
click at [253, 68] on input "Search Form" at bounding box center [388, 62] width 304 height 13
type input "1 MO TIME"
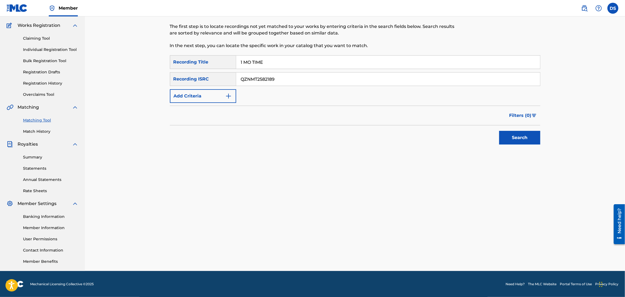
click at [499, 131] on button "Search" at bounding box center [519, 138] width 41 height 14
click at [517, 134] on div "Search" at bounding box center [518, 136] width 44 height 22
